Goal: Task Accomplishment & Management: Use online tool/utility

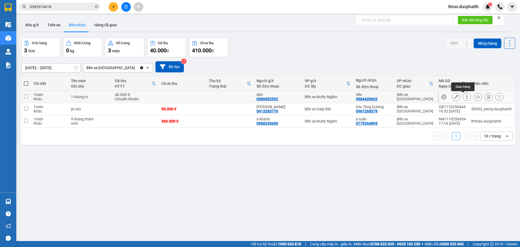
click at [454, 95] on button at bounding box center [456, 96] width 8 height 9
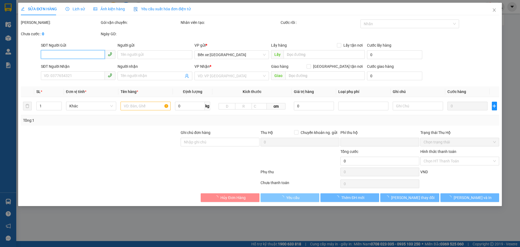
type input "0386852952"
type input "dân"
type input "0984420632"
type input "tiến"
type input "shb cty 19h01 [DATE] pham van [PERSON_NAME]"
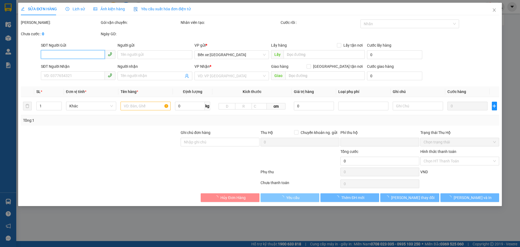
type input "0"
type input "40.000"
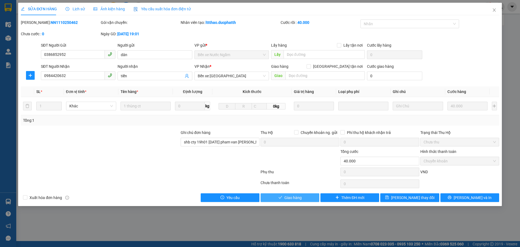
click at [297, 197] on span "Giao hàng" at bounding box center [292, 197] width 17 height 6
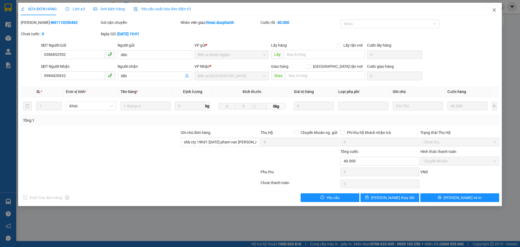
click at [494, 11] on icon "close" at bounding box center [494, 10] width 4 height 4
